Goal: Task Accomplishment & Management: Complete application form

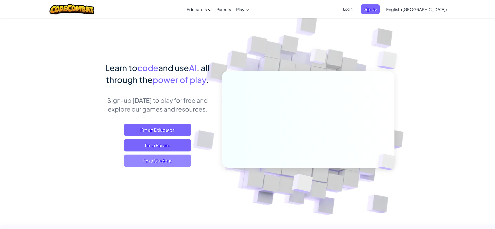
click at [152, 163] on span "I'm a Student" at bounding box center [157, 161] width 67 height 12
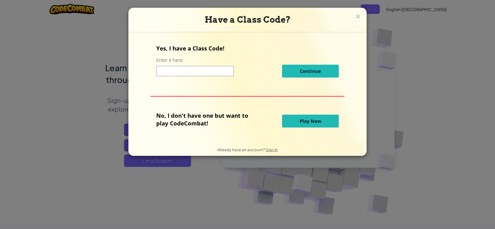
click at [297, 125] on button "Play Now" at bounding box center [310, 121] width 57 height 13
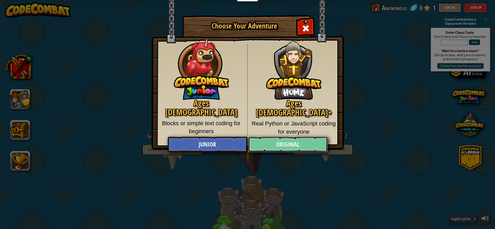
click at [296, 144] on link "Original" at bounding box center [287, 144] width 79 height 15
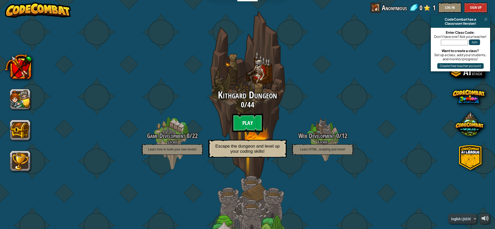
click at [246, 118] on btn "Play" at bounding box center [247, 123] width 31 height 19
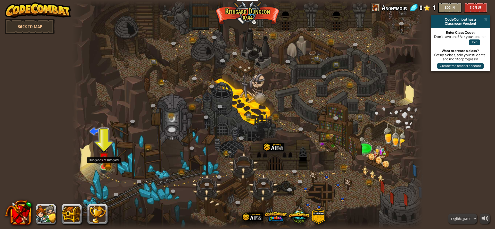
click at [103, 160] on img at bounding box center [103, 157] width 5 height 5
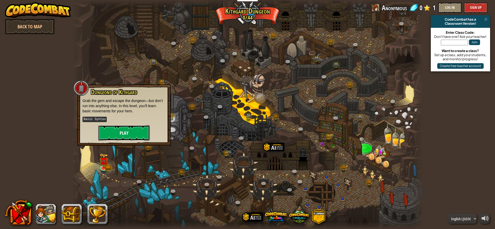
click at [111, 129] on button "Play" at bounding box center [124, 132] width 52 height 15
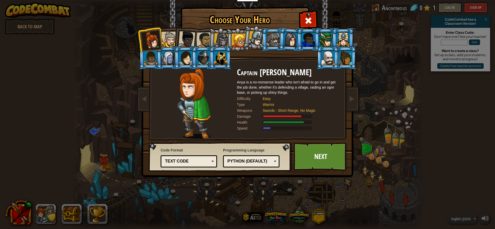
click at [170, 44] on div at bounding box center [170, 40] width 16 height 16
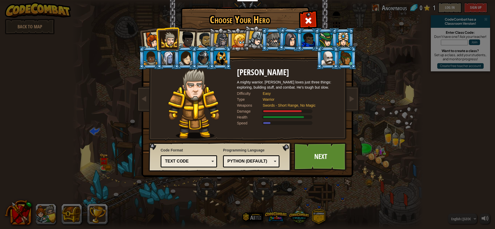
click at [188, 43] on div at bounding box center [186, 39] width 17 height 17
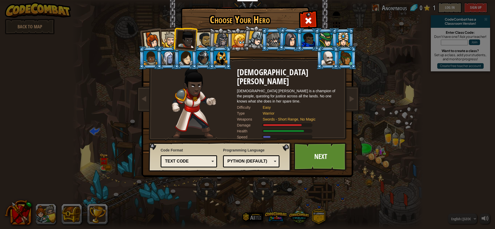
click at [203, 42] on div at bounding box center [205, 40] width 16 height 16
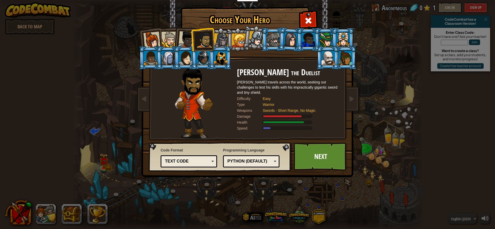
drag, startPoint x: 219, startPoint y: 41, endPoint x: 221, endPoint y: 41, distance: 2.8
click at [221, 41] on div at bounding box center [221, 40] width 15 height 15
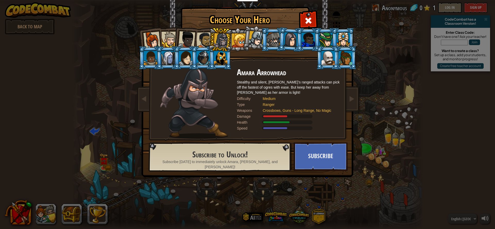
click at [236, 37] on div at bounding box center [239, 41] width 14 height 14
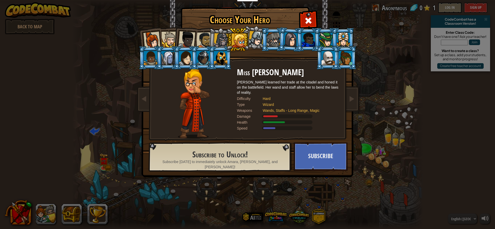
click at [167, 61] on div at bounding box center [168, 58] width 13 height 14
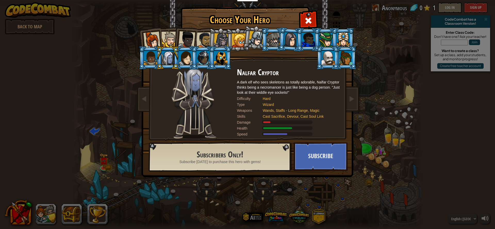
click at [260, 42] on div at bounding box center [256, 38] width 15 height 15
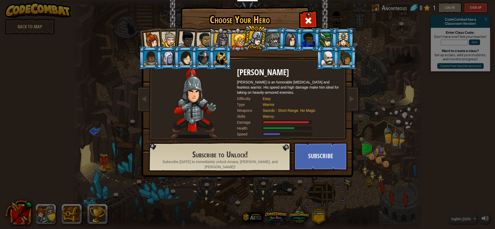
click at [237, 42] on div at bounding box center [239, 41] width 14 height 14
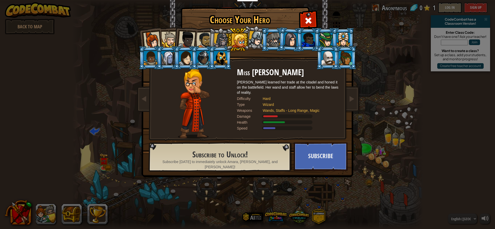
click at [223, 42] on div at bounding box center [221, 40] width 15 height 15
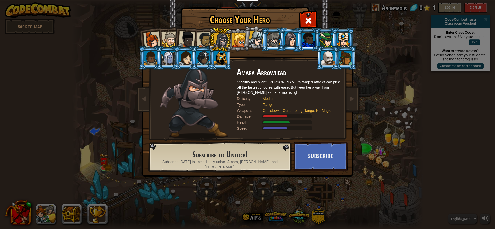
click at [211, 42] on li at bounding box center [220, 39] width 25 height 25
click at [201, 41] on div at bounding box center [205, 40] width 16 height 16
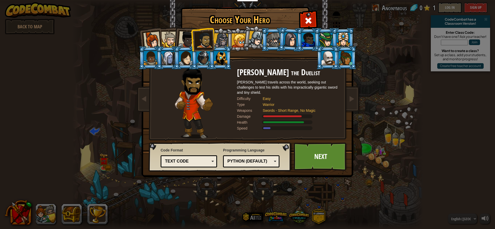
click at [152, 38] on div at bounding box center [151, 40] width 17 height 17
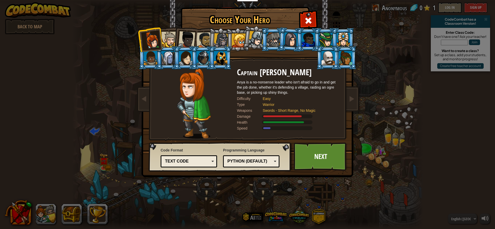
click at [165, 151] on span "Code Format" at bounding box center [189, 150] width 57 height 5
click at [235, 162] on div "Python (Default)" at bounding box center [250, 162] width 45 height 6
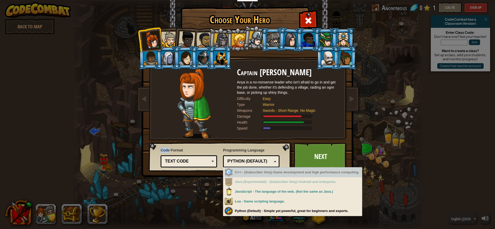
click at [246, 160] on div "Python (Default)" at bounding box center [250, 162] width 45 height 6
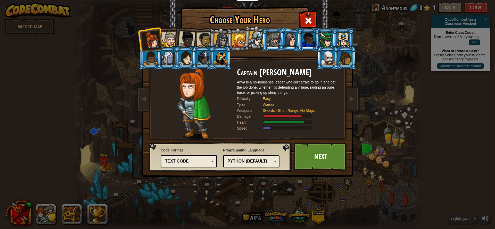
click at [254, 150] on span "Programming Language" at bounding box center [251, 150] width 57 height 5
click at [246, 151] on span "Programming Language" at bounding box center [251, 150] width 57 height 5
click at [245, 151] on span "Programming Language" at bounding box center [251, 150] width 57 height 5
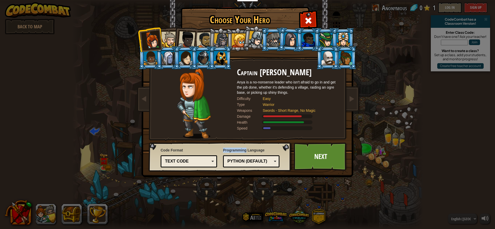
click at [245, 151] on span "Programming Language" at bounding box center [251, 150] width 57 height 5
click at [329, 156] on link "Next" at bounding box center [321, 157] width 54 height 28
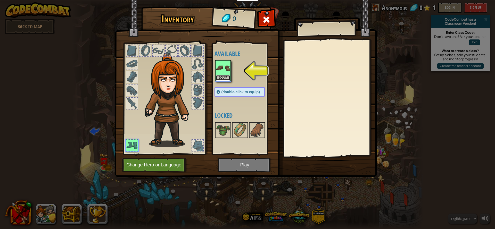
click at [221, 76] on button "Equip" at bounding box center [223, 77] width 14 height 5
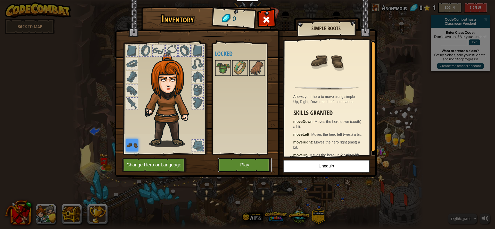
click at [242, 166] on button "Play" at bounding box center [245, 165] width 54 height 14
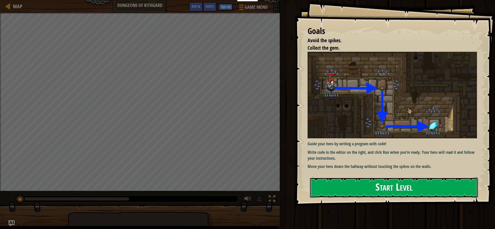
click at [353, 190] on button "Start Level" at bounding box center [394, 188] width 168 height 20
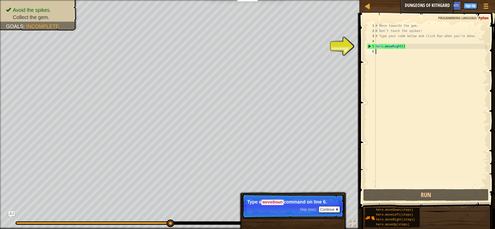
scroll to position [2, 0]
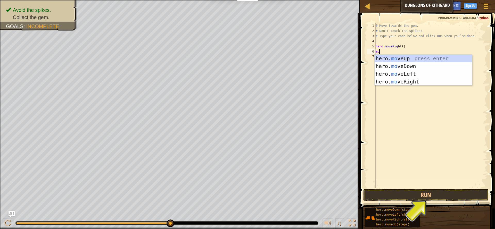
type textarea "m"
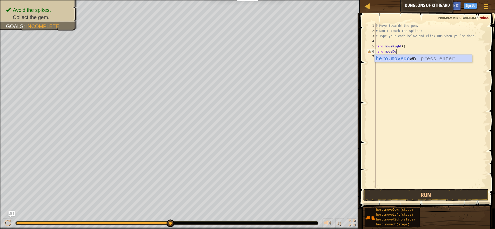
scroll to position [2, 2]
type textarea "hero.moveDown"
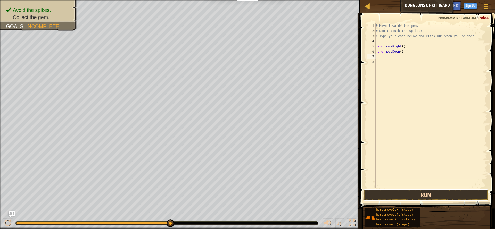
click at [398, 194] on button "Run" at bounding box center [426, 195] width 125 height 12
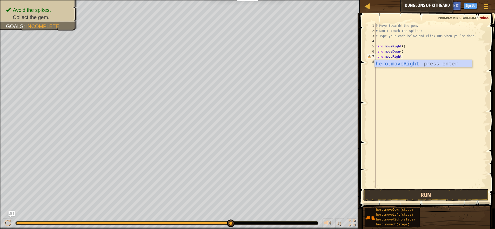
scroll to position [2, 2]
click at [379, 196] on button "Run" at bounding box center [426, 195] width 125 height 12
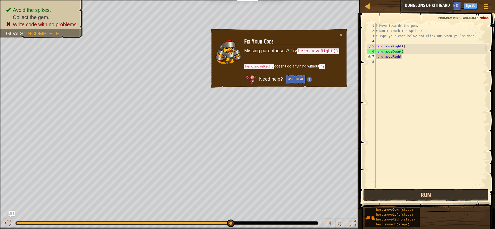
scroll to position [2, 2]
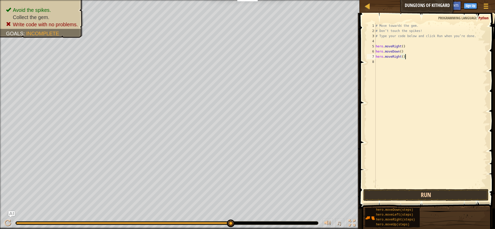
type textarea "hero.moveRight()"
click at [373, 194] on button "Run" at bounding box center [426, 195] width 125 height 12
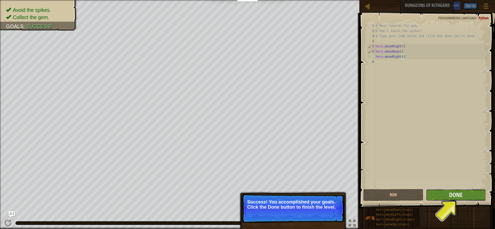
click at [438, 193] on button "Done" at bounding box center [456, 195] width 60 height 12
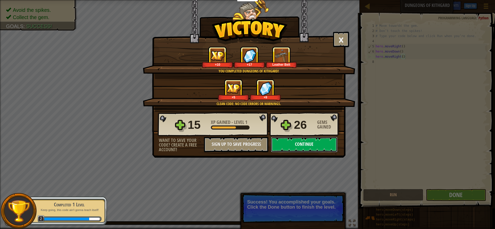
click at [300, 141] on button "Continue" at bounding box center [304, 144] width 67 height 15
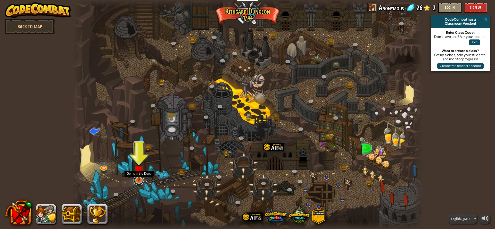
click at [137, 181] on link at bounding box center [139, 180] width 10 height 10
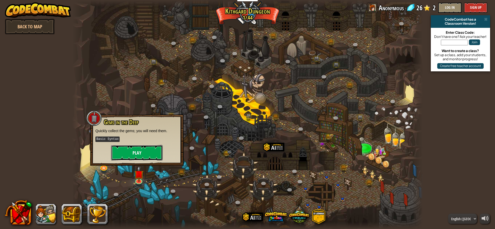
click at [141, 152] on button "Play" at bounding box center [137, 152] width 52 height 15
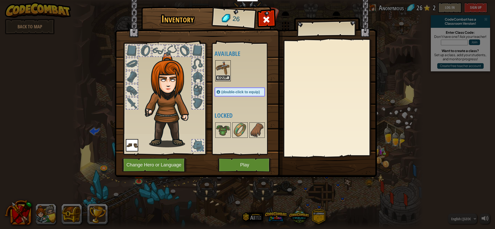
click at [226, 75] on button "Equip" at bounding box center [223, 77] width 14 height 5
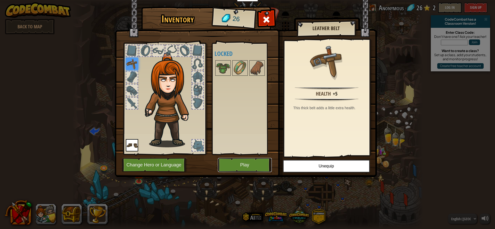
click at [256, 167] on button "Play" at bounding box center [245, 165] width 54 height 14
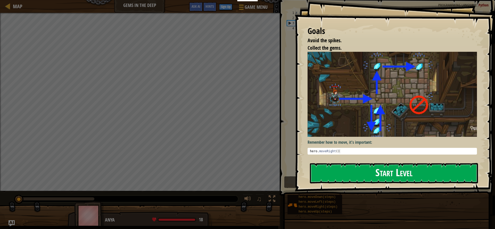
click at [413, 176] on button "Start Level" at bounding box center [394, 173] width 168 height 20
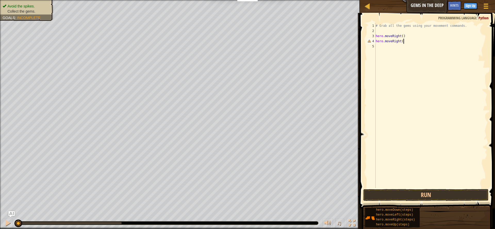
scroll to position [2, 2]
type textarea "hero.moveRight()"
click at [378, 47] on div "# Grab all the gems using your movement commands. hero . moveRight ( ) hero . m…" at bounding box center [431, 110] width 113 height 175
click at [395, 196] on button "Run" at bounding box center [426, 195] width 125 height 12
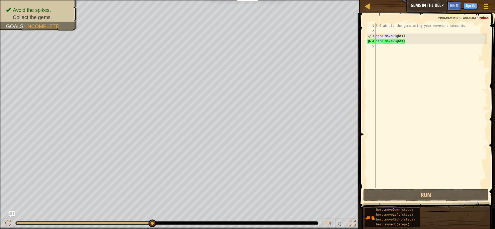
click at [401, 42] on div "# Grab all the gems using your movement commands. hero . moveRight ( ) hero . m…" at bounding box center [431, 110] width 113 height 175
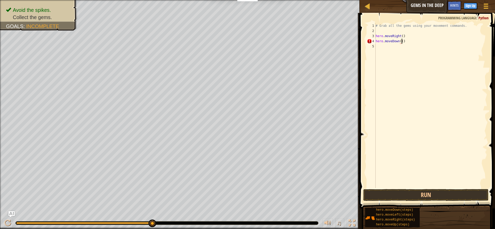
scroll to position [2, 2]
click at [408, 41] on div "# Grab all the gems using your movement commands. hero . moveRight ( ) hero . m…" at bounding box center [431, 110] width 113 height 175
type textarea "hero.moveDown()"
click at [398, 196] on button "Run" at bounding box center [426, 195] width 125 height 12
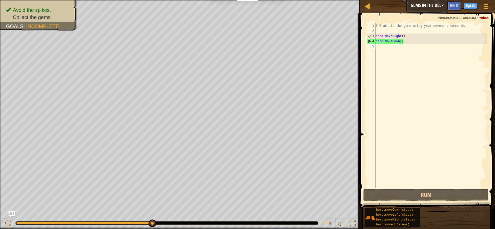
click at [376, 46] on div "# Grab all the gems using your movement commands. hero . moveRight ( ) hero . m…" at bounding box center [431, 110] width 113 height 175
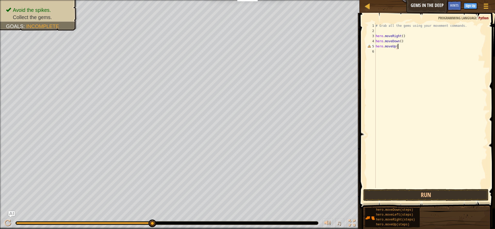
scroll to position [2, 2]
type textarea "hero.moveUp()"
click at [393, 192] on button "Run" at bounding box center [426, 195] width 125 height 12
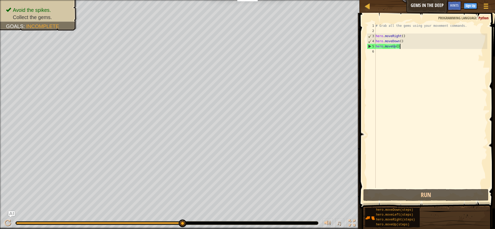
click at [376, 51] on div "# Grab all the gems using your movement commands. hero . moveRight ( ) hero . m…" at bounding box center [431, 110] width 113 height 175
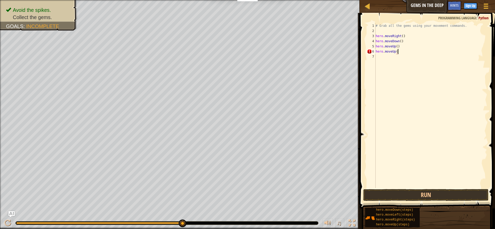
type textarea "hero.moveUp()"
click at [378, 57] on div "# Grab all the gems using your movement commands. hero . moveRight ( ) hero . m…" at bounding box center [431, 110] width 113 height 175
type textarea "hero.moveRight()"
click at [392, 194] on button "Run" at bounding box center [426, 195] width 125 height 12
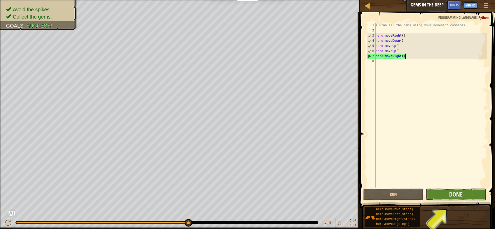
scroll to position [0, 0]
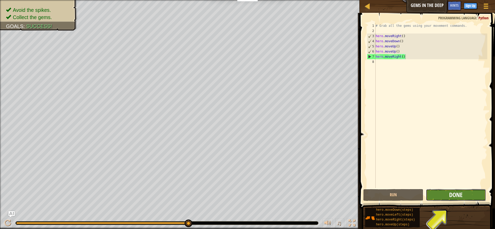
click at [456, 192] on span "Done" at bounding box center [455, 195] width 13 height 8
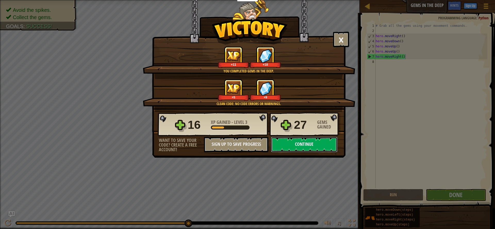
click at [294, 142] on button "Continue" at bounding box center [304, 144] width 67 height 15
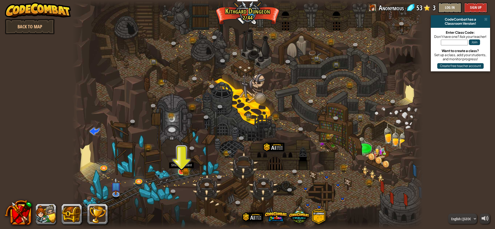
click at [181, 170] on img at bounding box center [181, 162] width 9 height 20
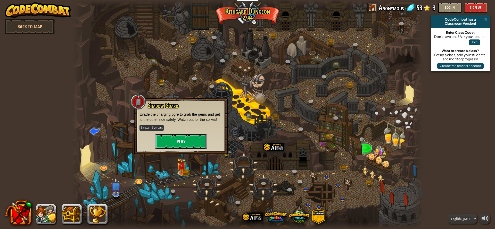
click at [180, 136] on button "Play" at bounding box center [181, 141] width 52 height 15
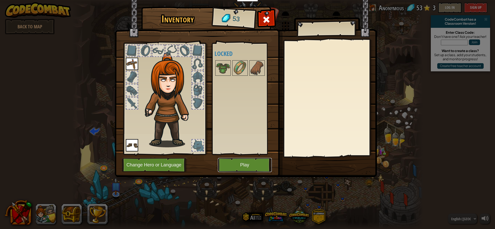
click at [229, 163] on button "Play" at bounding box center [245, 165] width 54 height 14
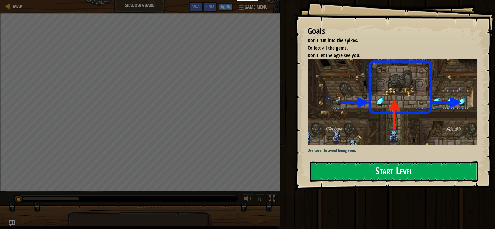
click at [432, 170] on button "Start Level" at bounding box center [394, 172] width 168 height 20
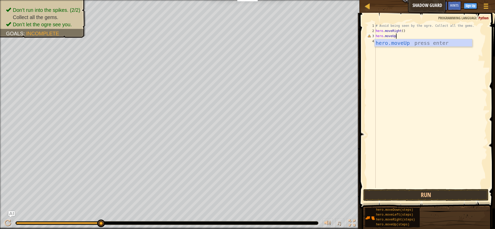
scroll to position [2, 2]
type textarea "hero.moveUp()"
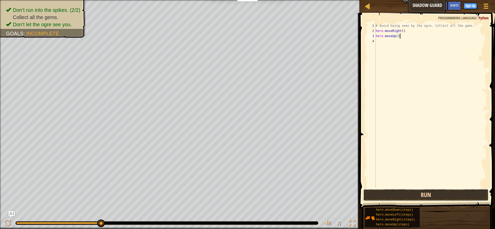
click at [388, 193] on button "Run" at bounding box center [426, 195] width 125 height 12
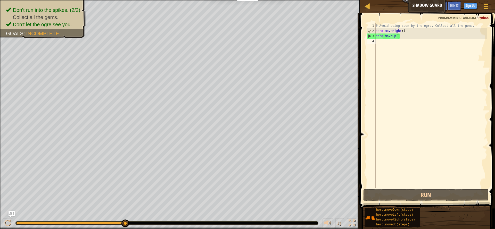
click at [379, 41] on div "# Avoid being seen by the ogre. Collect all the gems. hero . moveRight ( ) hero…" at bounding box center [431, 110] width 113 height 175
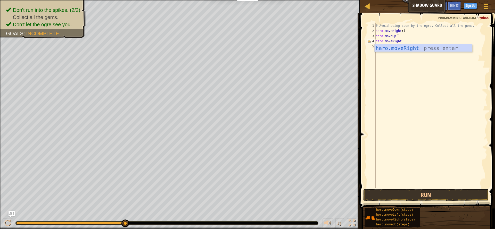
scroll to position [2, 2]
type textarea "hero.moveRight()"
click at [379, 46] on div "# Avoid being seen by the ogre. Collect all the gems. hero . moveRight ( ) hero…" at bounding box center [431, 110] width 113 height 175
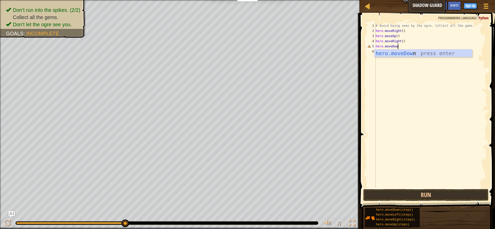
scroll to position [2, 2]
type textarea "hero.moveDown()"
click at [376, 51] on div "6" at bounding box center [371, 51] width 9 height 5
type textarea "hero.moveRight()"
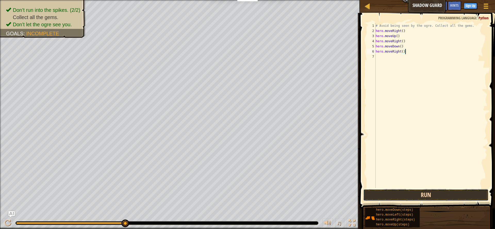
click at [396, 193] on button "Run" at bounding box center [426, 195] width 125 height 12
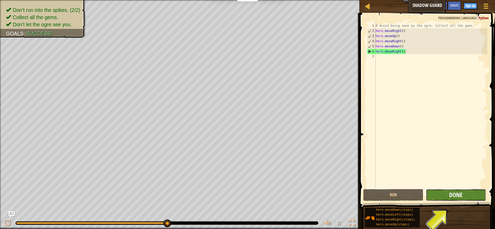
click at [462, 193] on span "Done" at bounding box center [455, 195] width 13 height 8
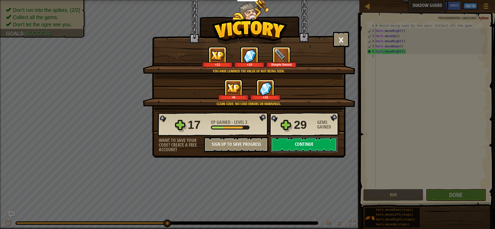
click at [281, 149] on button "Continue" at bounding box center [304, 144] width 67 height 15
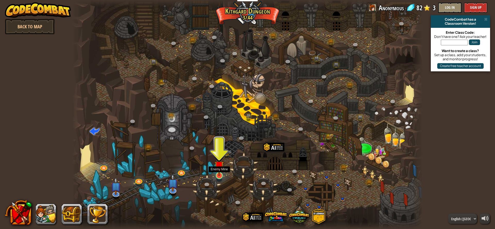
click at [218, 172] on img at bounding box center [219, 165] width 9 height 21
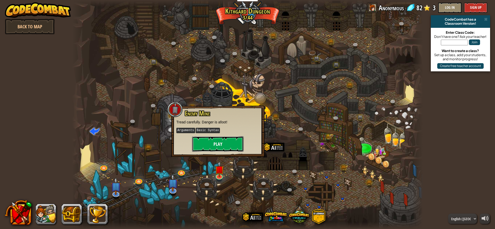
click at [224, 139] on button "Play" at bounding box center [218, 143] width 52 height 15
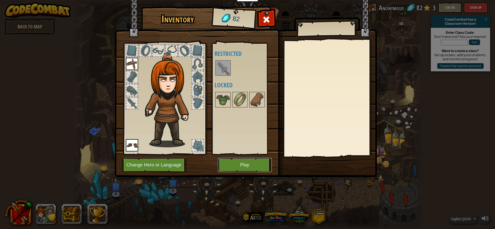
click at [237, 162] on button "Play" at bounding box center [245, 165] width 54 height 14
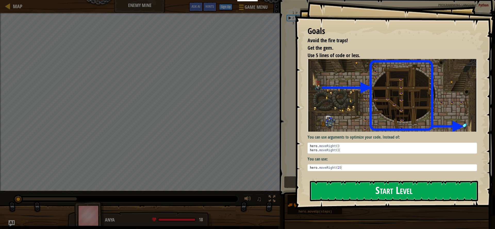
click at [389, 194] on button "Start Level" at bounding box center [394, 191] width 168 height 20
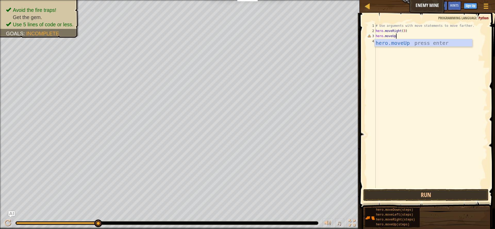
scroll to position [2, 2]
type textarea "hero.moveUp()"
type textarea "m"
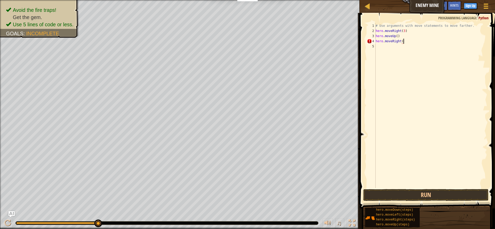
type textarea "hero.moveRight()"
type textarea "hero.moveDown(3)"
type textarea "hero.moveRight(2)"
drag, startPoint x: 378, startPoint y: 191, endPoint x: 379, endPoint y: 180, distance: 11.1
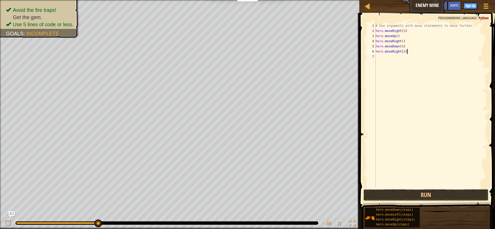
click at [378, 191] on button "Run" at bounding box center [426, 195] width 125 height 12
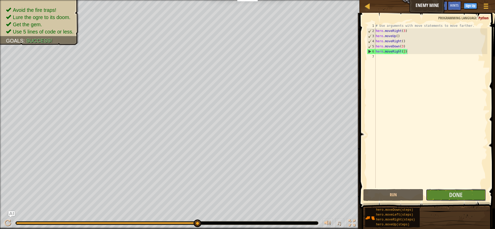
drag, startPoint x: 439, startPoint y: 197, endPoint x: 425, endPoint y: 119, distance: 78.6
click at [433, 168] on div "hero.moveRight(2) 1 2 3 4 5 6 7 # Use arguments with move statements to move fa…" at bounding box center [426, 120] width 137 height 211
click at [441, 193] on button "Done" at bounding box center [456, 195] width 60 height 12
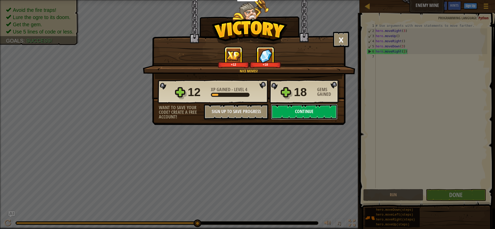
click at [308, 109] on button "Continue" at bounding box center [304, 111] width 67 height 15
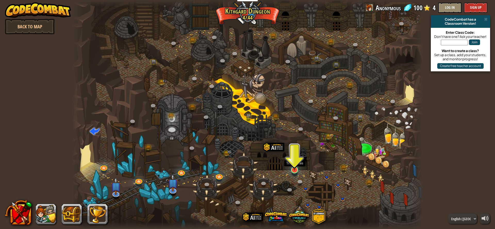
click at [295, 170] on img at bounding box center [294, 159] width 9 height 21
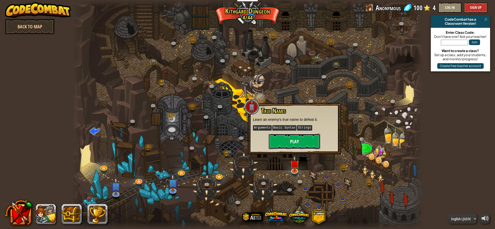
click at [291, 140] on button "Play" at bounding box center [295, 141] width 52 height 15
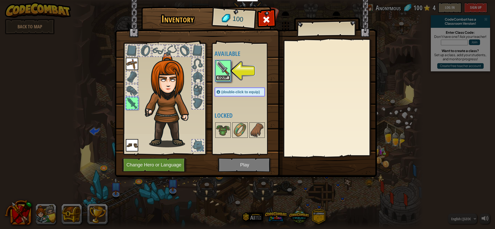
click at [224, 79] on button "Equip" at bounding box center [223, 77] width 14 height 5
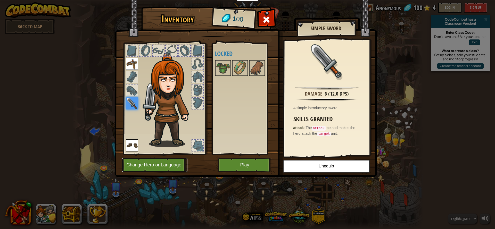
click at [145, 166] on button "Change Hero or Language" at bounding box center [155, 165] width 66 height 14
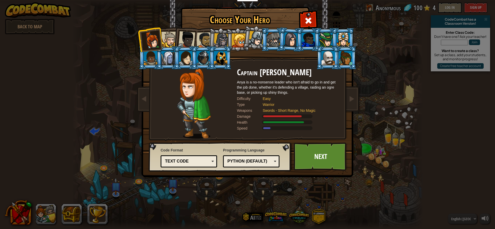
click at [224, 43] on div at bounding box center [221, 40] width 15 height 15
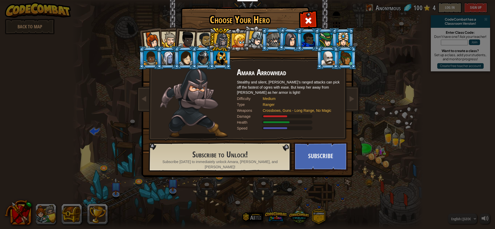
click at [203, 42] on div at bounding box center [205, 40] width 16 height 16
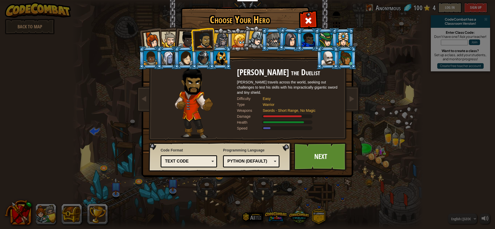
click at [182, 42] on div at bounding box center [186, 39] width 17 height 17
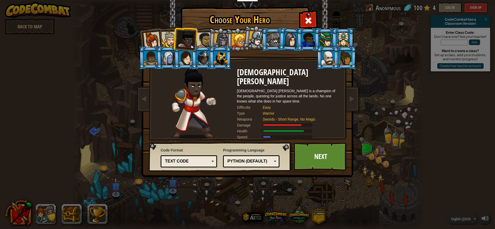
click at [169, 39] on div at bounding box center [170, 40] width 16 height 16
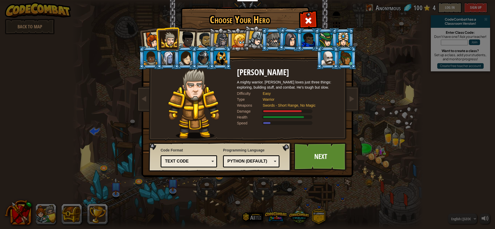
click at [191, 38] on div at bounding box center [186, 39] width 17 height 17
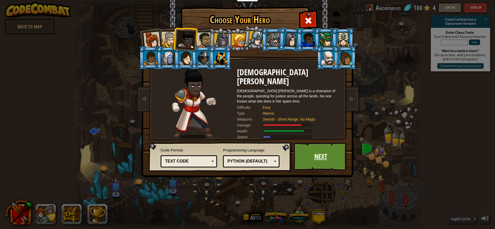
click at [296, 148] on link "Next" at bounding box center [321, 157] width 54 height 28
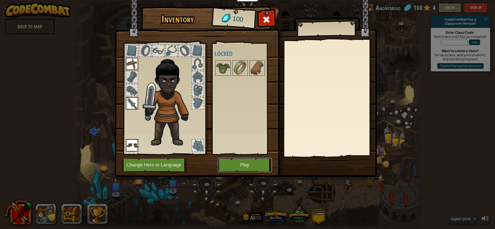
click at [256, 162] on button "Play" at bounding box center [245, 165] width 54 height 14
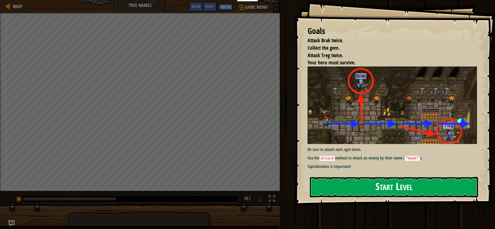
click at [334, 183] on button "Start Level" at bounding box center [394, 187] width 168 height 20
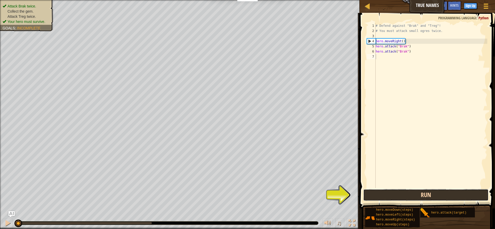
click at [371, 192] on button "Run" at bounding box center [426, 195] width 125 height 12
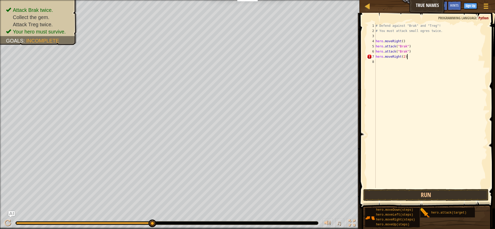
scroll to position [2, 2]
click at [405, 199] on button "Run" at bounding box center [426, 195] width 125 height 12
type textarea "hero.moveRight()"
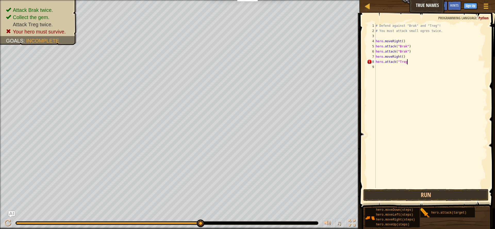
scroll to position [2, 2]
type textarea "hero.attack("Treg")"
click at [388, 196] on button "Run" at bounding box center [426, 195] width 125 height 12
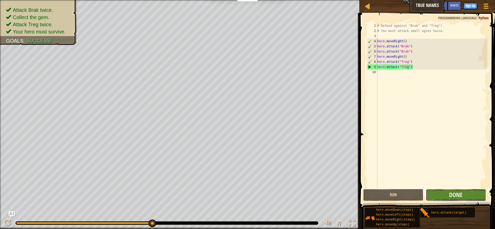
click at [443, 195] on button "Done" at bounding box center [456, 195] width 60 height 12
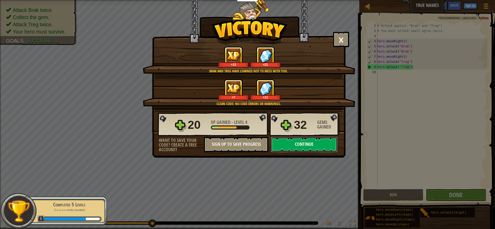
click at [302, 145] on button "Continue" at bounding box center [304, 144] width 67 height 15
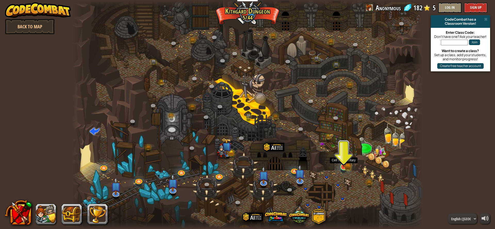
click at [344, 164] on img at bounding box center [343, 157] width 9 height 20
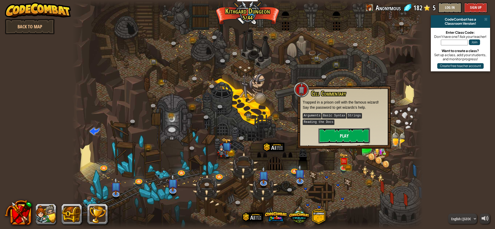
click at [331, 132] on button "Play" at bounding box center [345, 135] width 52 height 15
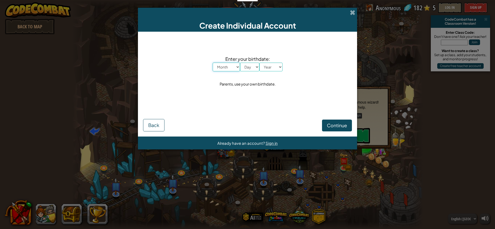
click at [222, 67] on select "Month January February March April May June July August September October Novem…" at bounding box center [226, 67] width 27 height 9
select select "8"
click at [247, 67] on select "Day 1 2 3 4 5 6 7 8 9 10 11 12 13 14 15 16 17 18 19 20 21 22 23 24 25 26 27 28 …" at bounding box center [249, 67] width 19 height 9
select select "31"
click at [271, 64] on select "Year [DATE] 2024 2023 2022 2021 2020 2019 2018 2017 2016 2015 2014 2013 2012 20…" at bounding box center [271, 67] width 23 height 9
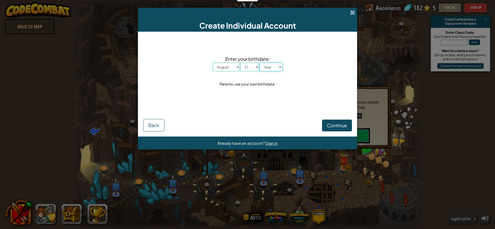
select select "2015"
click at [339, 128] on span "Continue" at bounding box center [337, 126] width 20 height 6
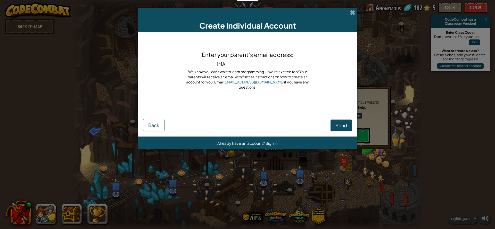
type input "IMAC"
click at [237, 68] on input "IMAC" at bounding box center [247, 64] width 63 height 10
type input "I"
paste input "[EMAIL_ADDRESS][DOMAIN_NAME]"
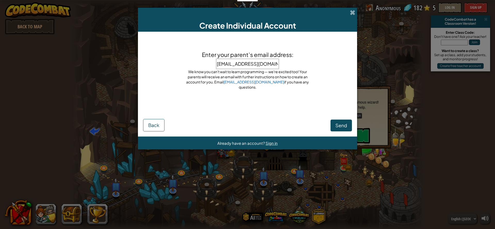
type input "[EMAIL_ADDRESS][DOMAIN_NAME]"
click at [337, 122] on button "Send" at bounding box center [341, 126] width 21 height 12
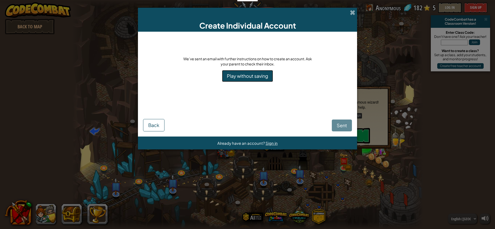
click at [251, 73] on link "Play without saving" at bounding box center [247, 76] width 51 height 12
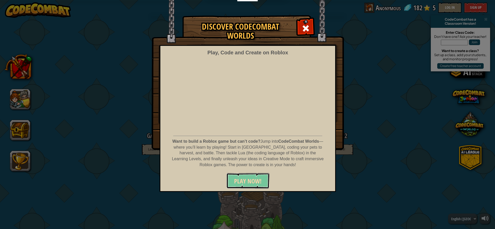
click at [249, 176] on button "PLAY NOW!" at bounding box center [248, 180] width 43 height 15
click at [309, 25] on span at bounding box center [306, 28] width 8 height 8
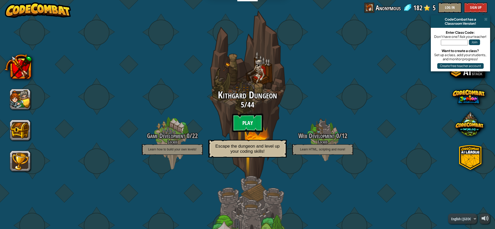
click at [247, 121] on btn "Play" at bounding box center [247, 123] width 31 height 19
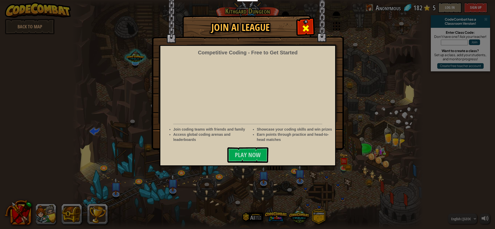
click at [308, 29] on span at bounding box center [306, 28] width 8 height 8
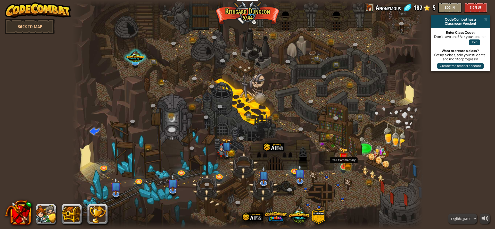
click at [343, 167] on img at bounding box center [343, 157] width 9 height 20
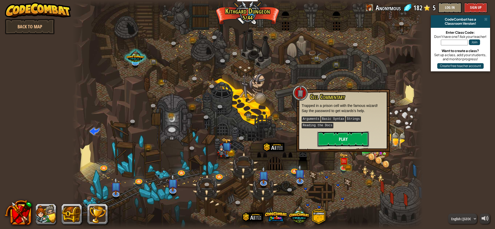
click at [342, 135] on button "Play" at bounding box center [344, 139] width 52 height 15
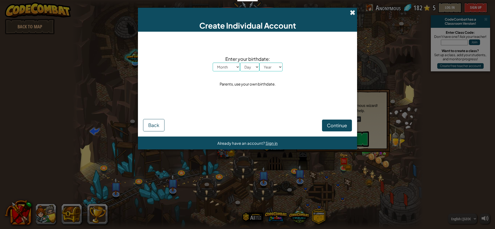
click at [355, 13] on span at bounding box center [352, 12] width 5 height 5
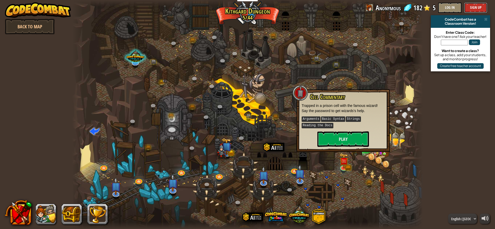
click at [476, 6] on button "Sign Up" at bounding box center [475, 8] width 23 height 10
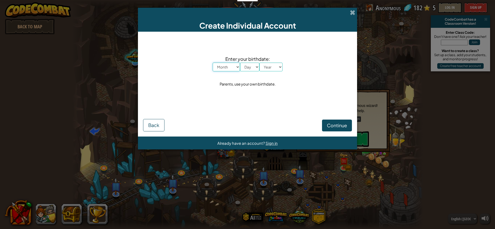
click at [223, 66] on select "Month January February March April May June July August September October Novem…" at bounding box center [226, 67] width 27 height 9
select select "1"
click at [248, 67] on select "Day 1 2 3 4 5 6 7 8 9 10 11 12 13 14 15 16 17 18 19 20 21 22 23 24 25 26 27 28 …" at bounding box center [249, 67] width 19 height 9
select select "8"
click at [271, 66] on select "Year [DATE] 2024 2023 2022 2021 2020 2019 2018 2017 2016 2015 2014 2013 2012 20…" at bounding box center [271, 67] width 23 height 9
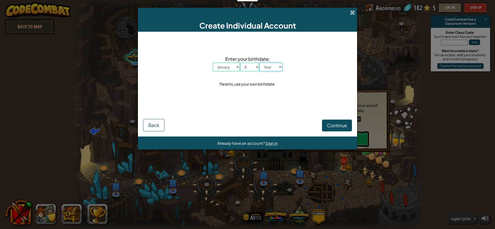
select select "1994"
click at [337, 128] on span "Continue" at bounding box center [337, 126] width 20 height 6
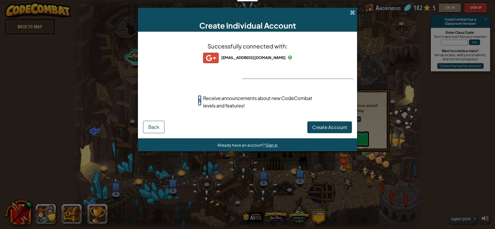
click at [200, 100] on input "Receive announcements about new CodeCombat levels and features!" at bounding box center [199, 100] width 3 height 10
click at [201, 99] on input "Receive announcements about new CodeCombat levels and features!" at bounding box center [199, 100] width 3 height 10
checkbox input "false"
click at [318, 125] on span "Create Account" at bounding box center [329, 127] width 35 height 6
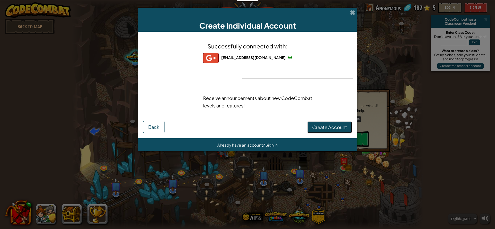
click at [318, 126] on button "Create Account" at bounding box center [330, 128] width 45 height 12
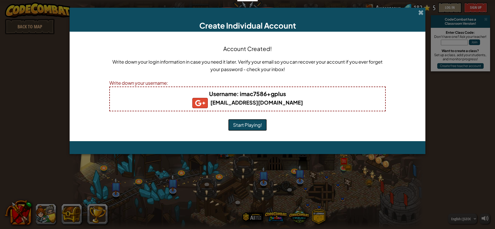
click at [248, 124] on button "Start Playing!" at bounding box center [247, 125] width 39 height 12
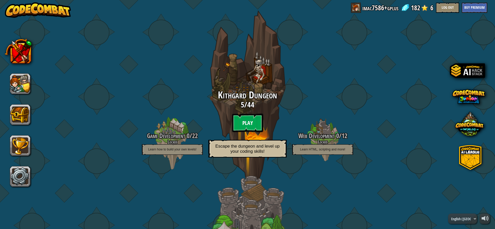
click at [240, 124] on btn "Play" at bounding box center [247, 123] width 31 height 19
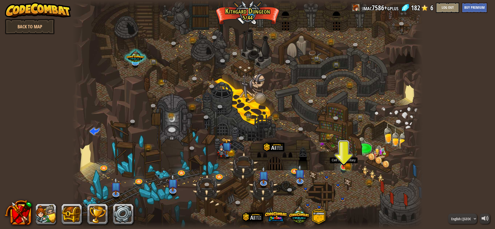
click at [342, 160] on img at bounding box center [343, 157] width 5 height 5
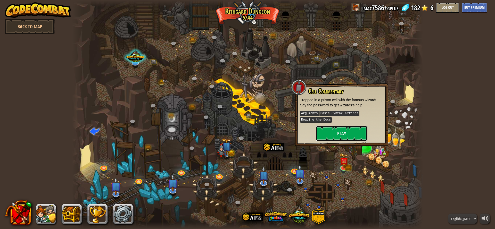
click at [338, 131] on button "Play" at bounding box center [342, 133] width 52 height 15
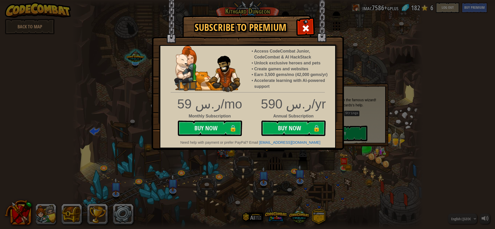
click at [318, 106] on div "590 ر.س/yr" at bounding box center [248, 104] width 183 height 18
click at [304, 27] on span at bounding box center [306, 28] width 8 height 8
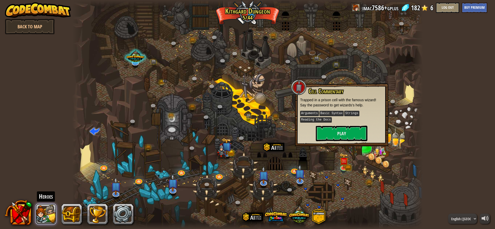
click at [43, 212] on button at bounding box center [46, 214] width 21 height 21
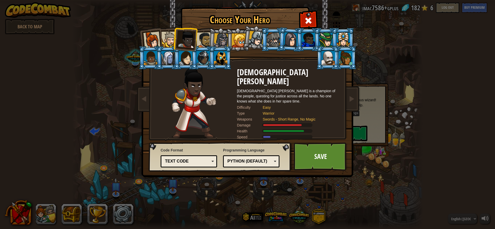
click at [65, 213] on div "Choose Your Hero 182 Captain Anya Weston Anya is a no-nonsense leader who isn't…" at bounding box center [247, 114] width 495 height 229
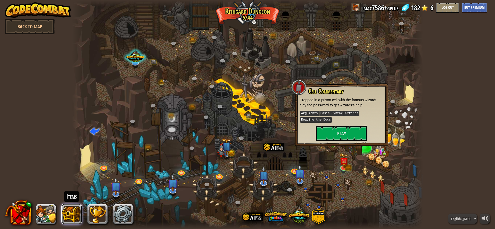
click at [67, 214] on button at bounding box center [71, 214] width 21 height 21
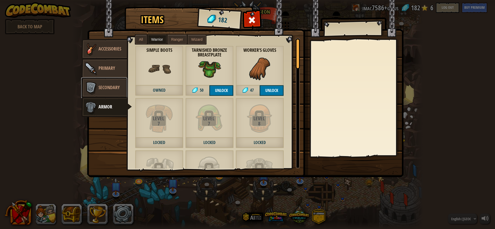
click at [100, 81] on link "Secondary" at bounding box center [104, 88] width 46 height 21
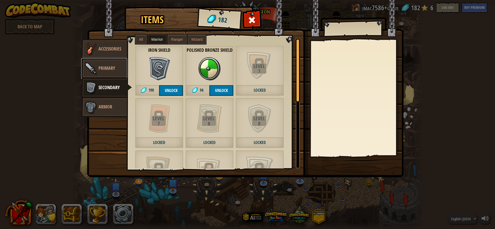
click at [106, 73] on link "Primary" at bounding box center [104, 68] width 46 height 21
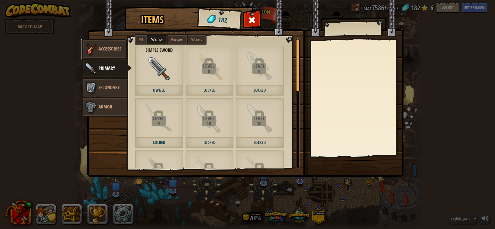
click at [104, 58] on link "Accessories" at bounding box center [104, 49] width 46 height 21
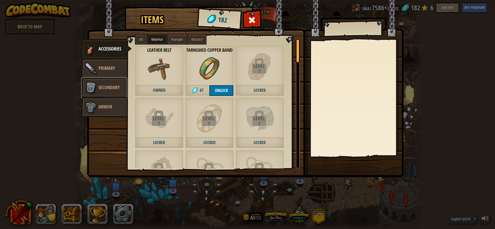
click at [106, 92] on link "Secondary" at bounding box center [104, 88] width 46 height 21
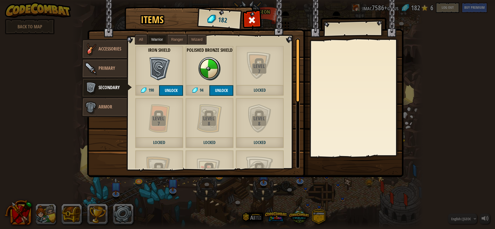
click at [178, 39] on span "Ranger" at bounding box center [177, 39] width 12 height 4
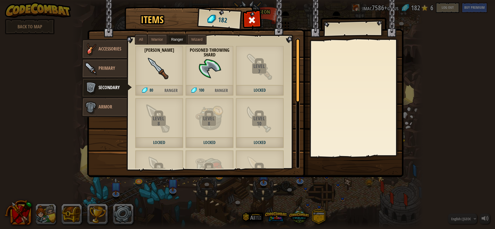
click at [209, 69] on img at bounding box center [209, 68] width 23 height 23
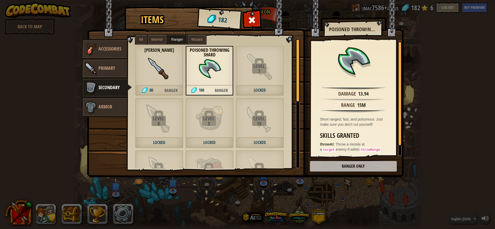
scroll to position [14, 0]
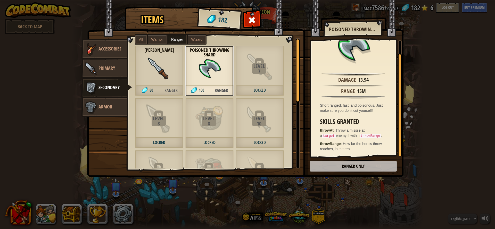
click at [194, 41] on span "Wizard" at bounding box center [196, 39] width 11 height 4
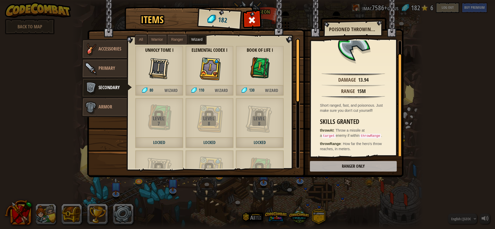
click at [134, 198] on div "Items 182 Misc Accessories Primary Secondary Armor All Warrior Ranger Wizard Le…" at bounding box center [247, 114] width 495 height 229
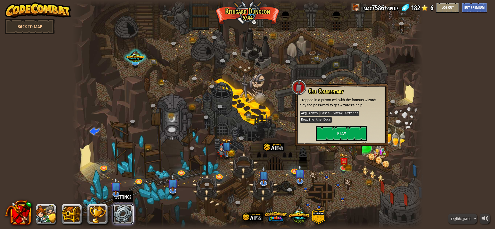
click at [127, 210] on link at bounding box center [123, 214] width 21 height 21
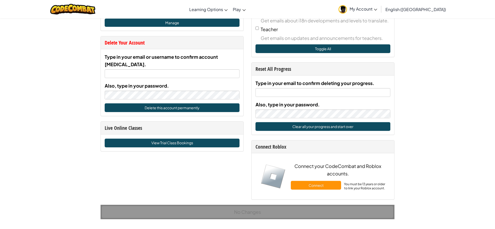
scroll to position [232, 0]
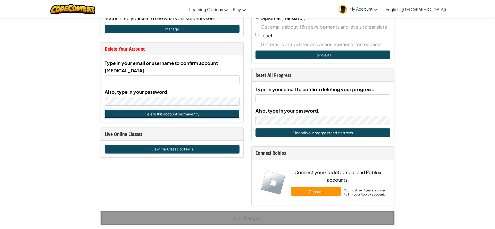
click at [185, 110] on button "Delete this account permanently" at bounding box center [172, 114] width 135 height 9
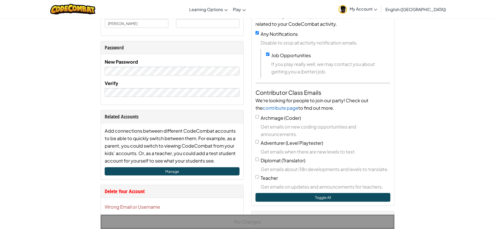
scroll to position [0, 0]
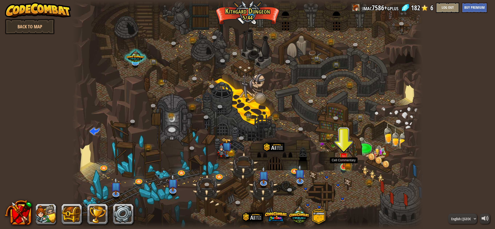
click at [344, 165] on img at bounding box center [343, 157] width 9 height 20
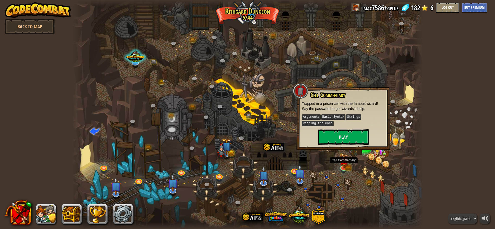
click at [344, 152] on div at bounding box center [247, 114] width 351 height 229
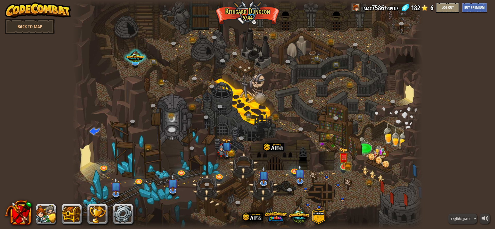
drag, startPoint x: 343, startPoint y: 141, endPoint x: 342, endPoint y: 156, distance: 15.8
click at [343, 141] on div at bounding box center [247, 114] width 351 height 229
click at [341, 164] on div at bounding box center [344, 167] width 7 height 7
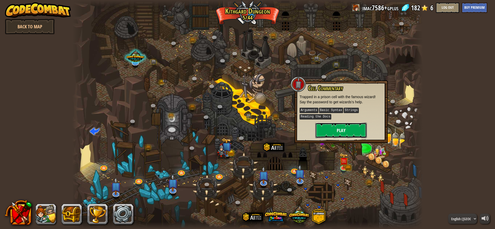
click at [344, 133] on button "Play" at bounding box center [342, 130] width 52 height 15
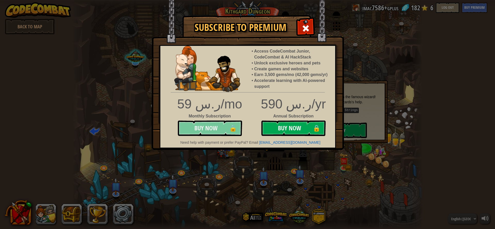
click at [234, 126] on button "Buy Now 🔒" at bounding box center [210, 128] width 65 height 15
